Goal: Use online tool/utility: Utilize a website feature to perform a specific function

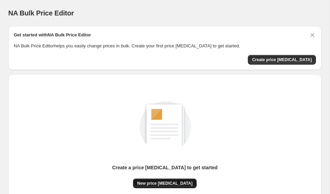
click at [172, 179] on button "New price [MEDICAL_DATA]" at bounding box center [165, 184] width 64 height 10
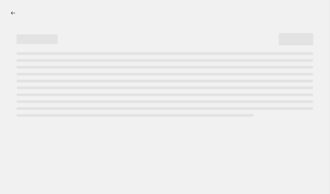
select select "percentage"
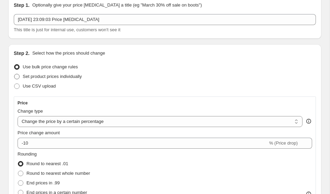
scroll to position [39, 0]
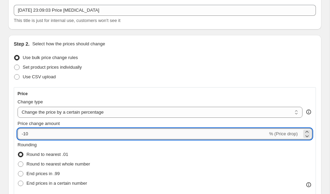
click at [63, 132] on input "-10" at bounding box center [143, 133] width 250 height 11
type input "-1"
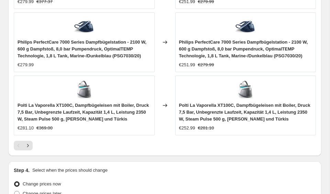
scroll to position [749, 0]
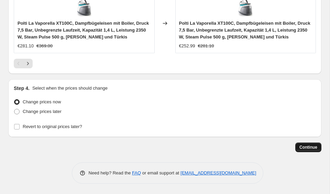
type input "-35"
click at [298, 149] on button "Continue" at bounding box center [308, 148] width 26 height 10
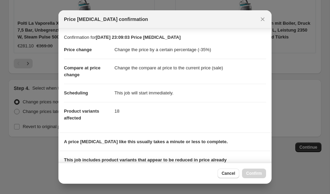
scroll to position [95, 0]
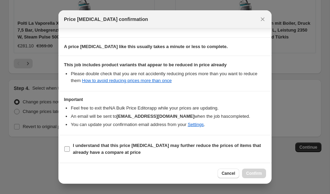
click at [93, 150] on b "I understand that this price change job may further reduce the prices of items …" at bounding box center [167, 149] width 188 height 12
click at [70, 150] on input "I understand that this price change job may further reduce the prices of items …" at bounding box center [66, 148] width 5 height 5
checkbox input "true"
click at [252, 171] on span "Confirm" at bounding box center [254, 173] width 16 height 5
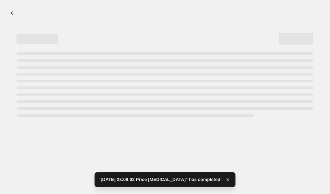
select select "percentage"
